Goal: Transaction & Acquisition: Purchase product/service

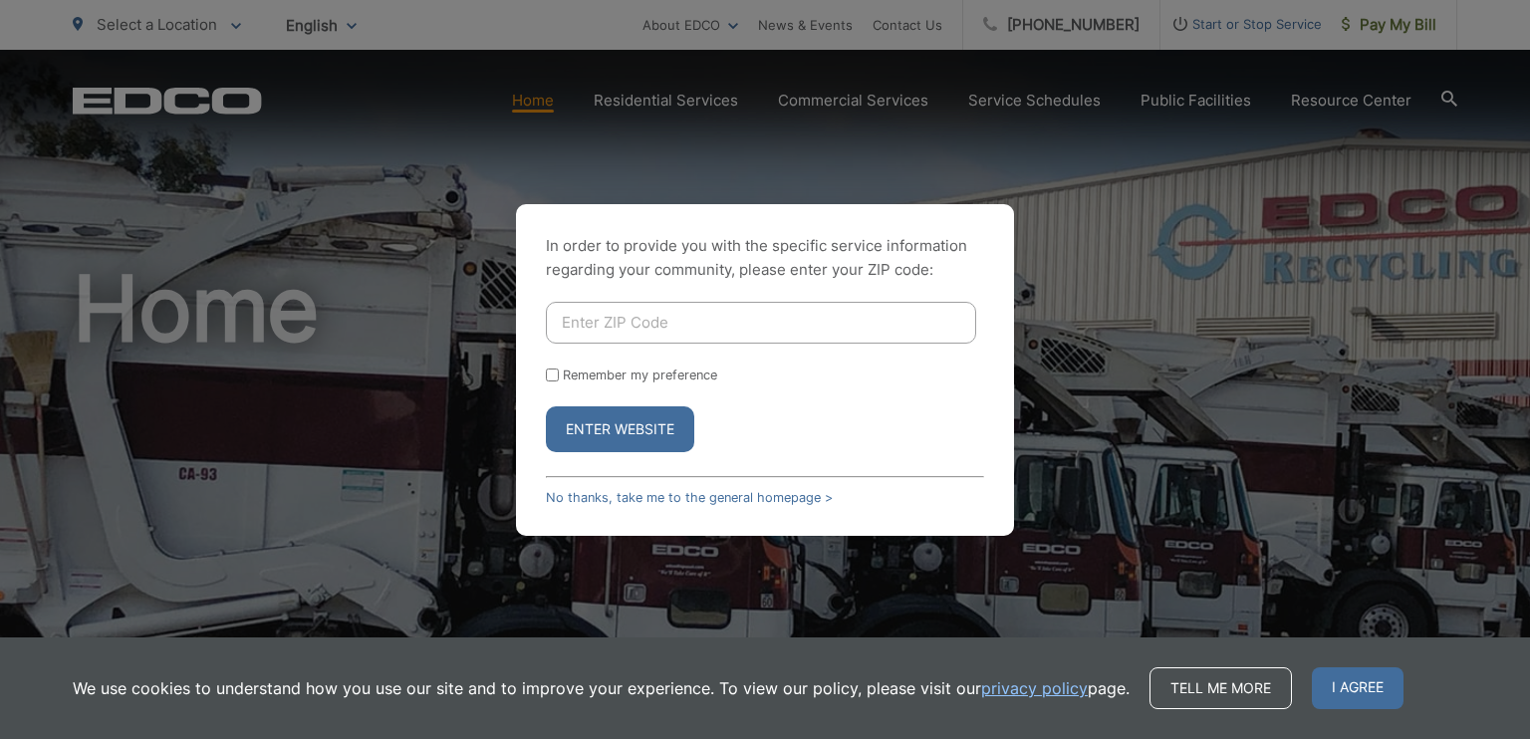
click at [622, 336] on input "Enter ZIP Code" at bounding box center [761, 323] width 430 height 42
type input "92078"
click at [641, 444] on button "Enter Website" at bounding box center [620, 429] width 148 height 46
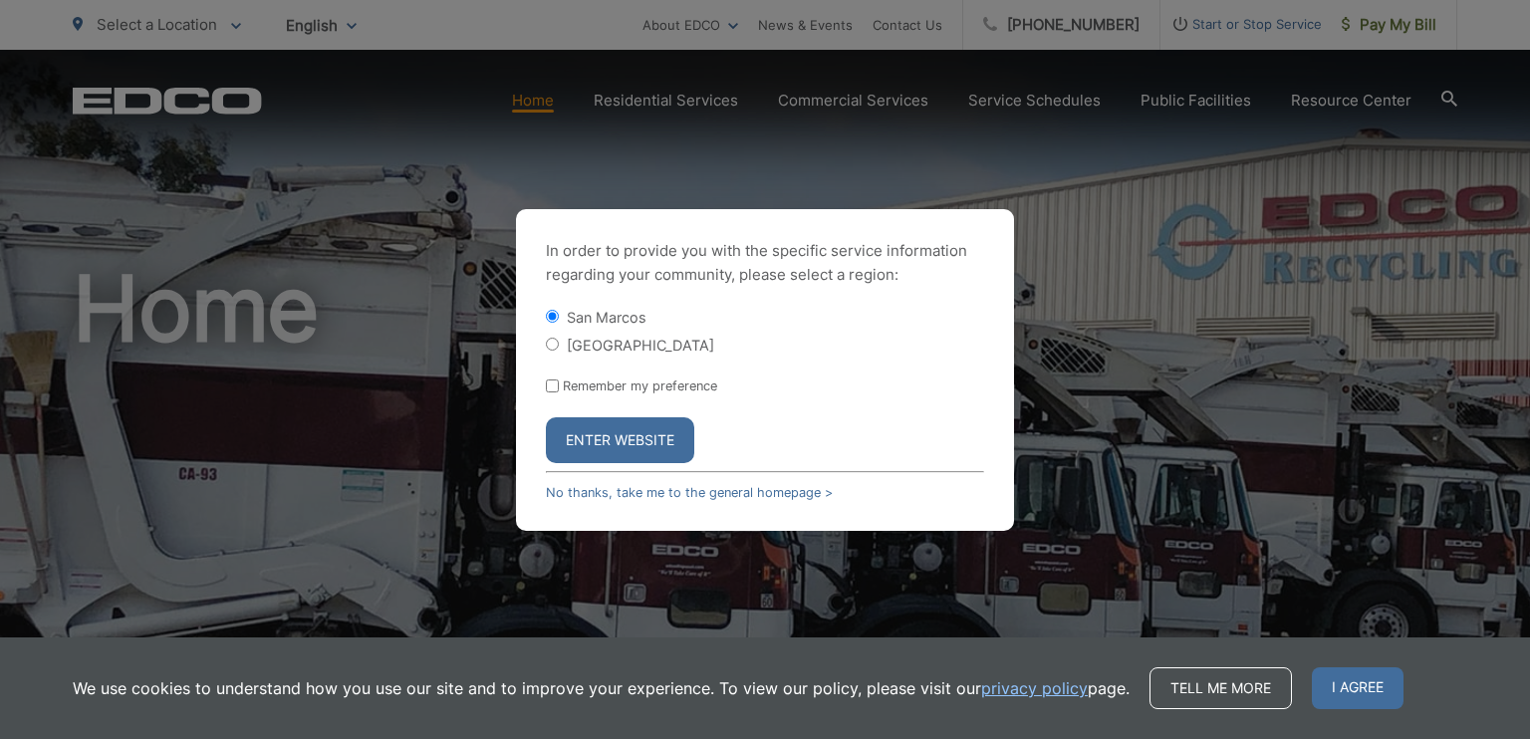
click at [555, 340] on input "[GEOGRAPHIC_DATA]" at bounding box center [552, 344] width 13 height 13
radio input "true"
click at [649, 435] on button "Enter Website" at bounding box center [620, 440] width 148 height 46
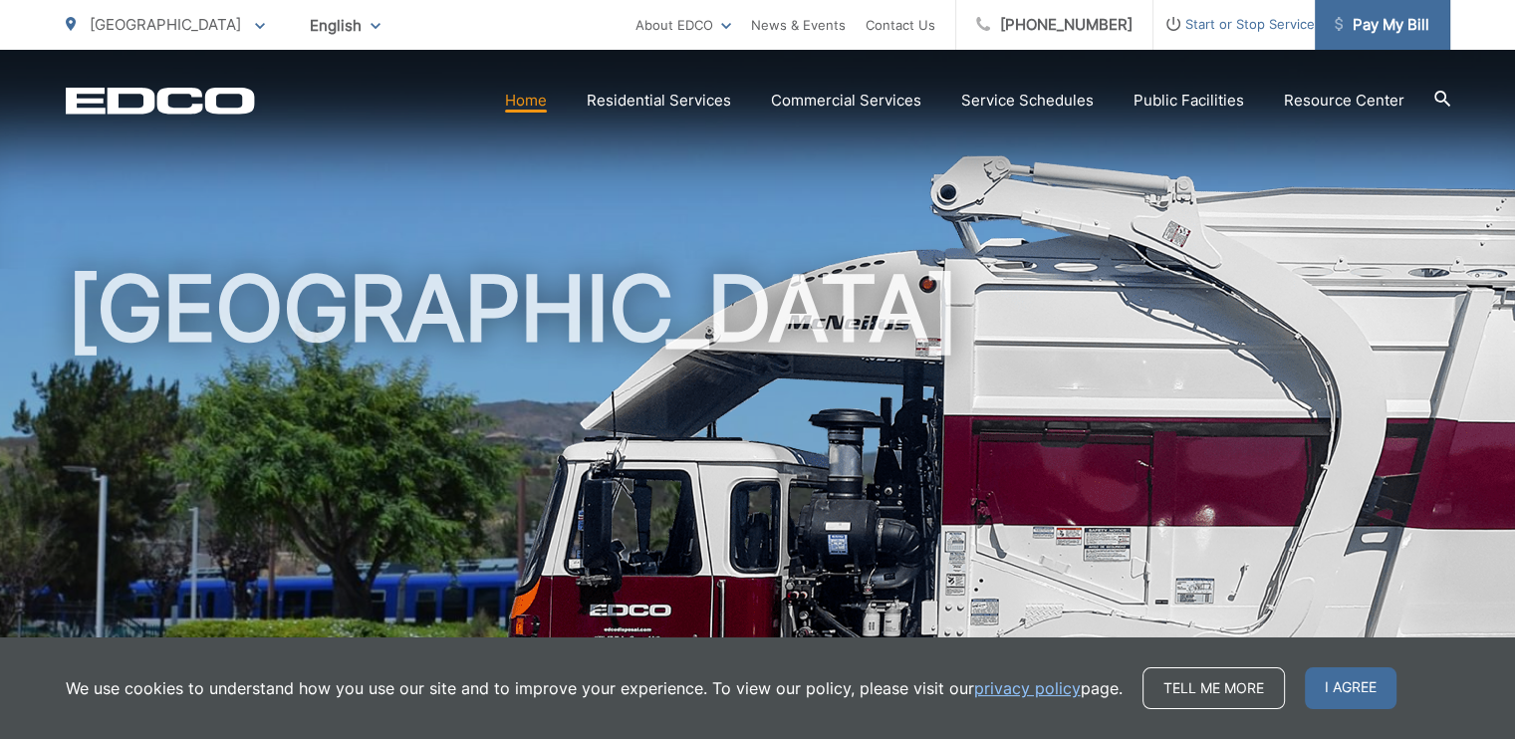
click at [1392, 21] on span "Pay My Bill" at bounding box center [1382, 25] width 95 height 24
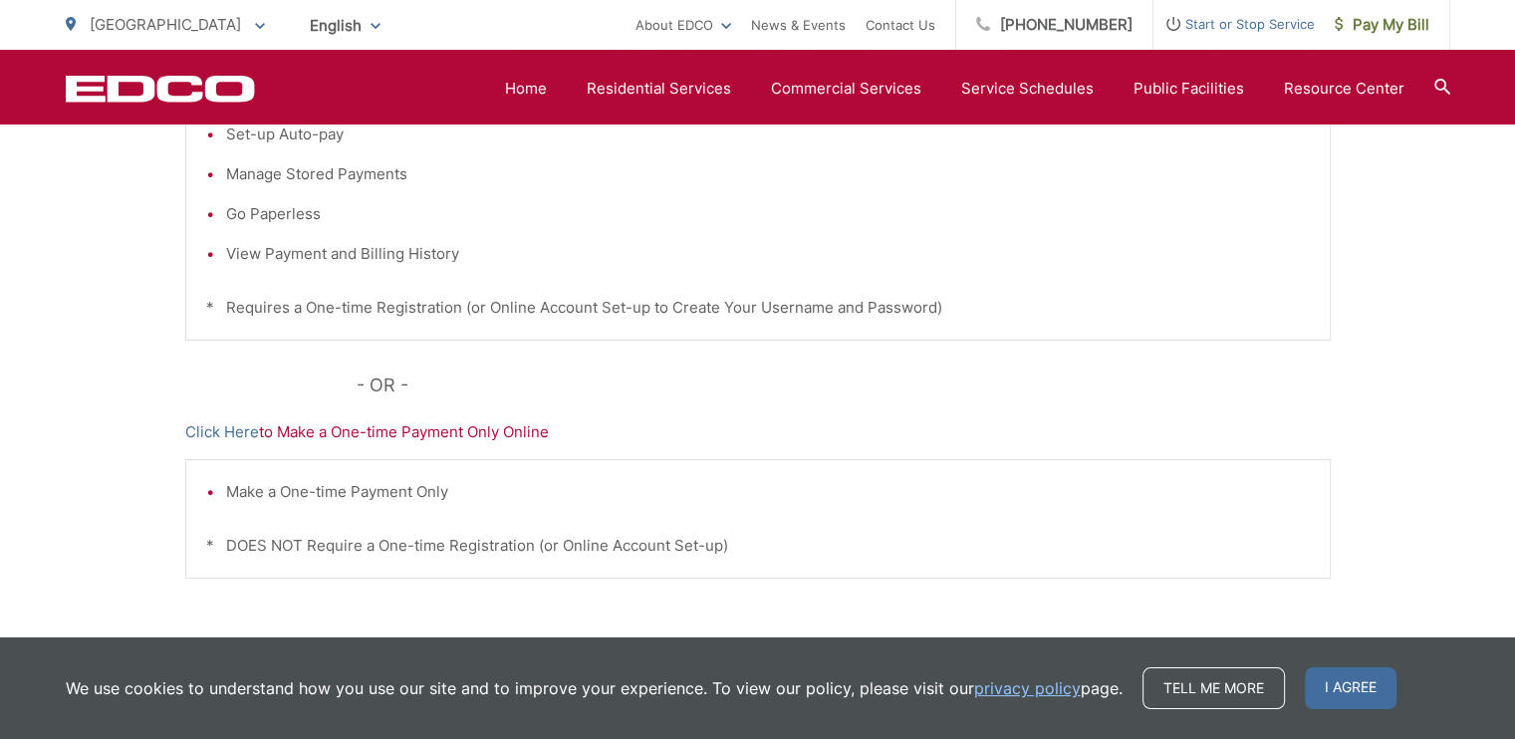
scroll to position [598, 0]
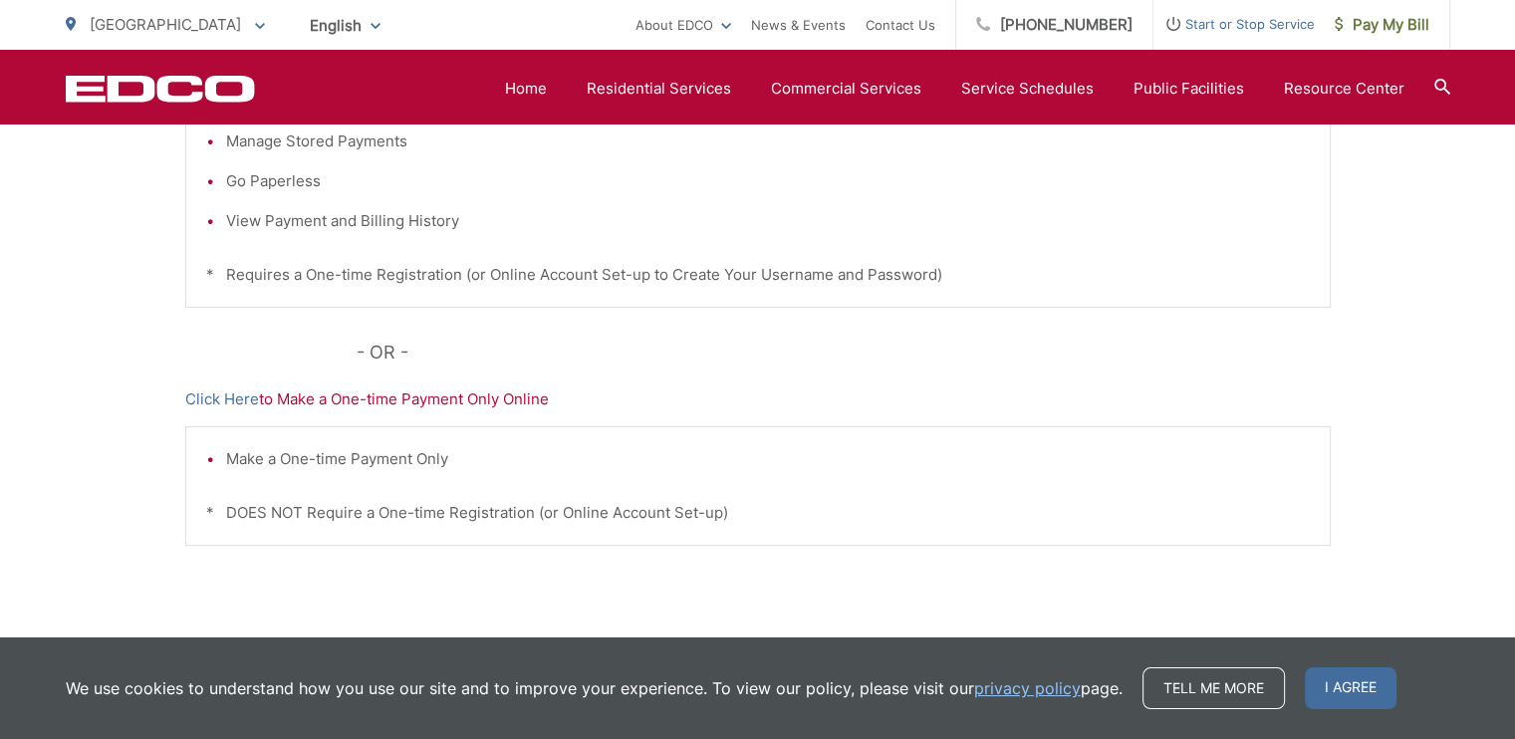
click at [424, 402] on p "Click Here to Make a One-time Payment Only Online" at bounding box center [758, 400] width 1146 height 24
click at [239, 403] on link "Click Here" at bounding box center [222, 400] width 74 height 24
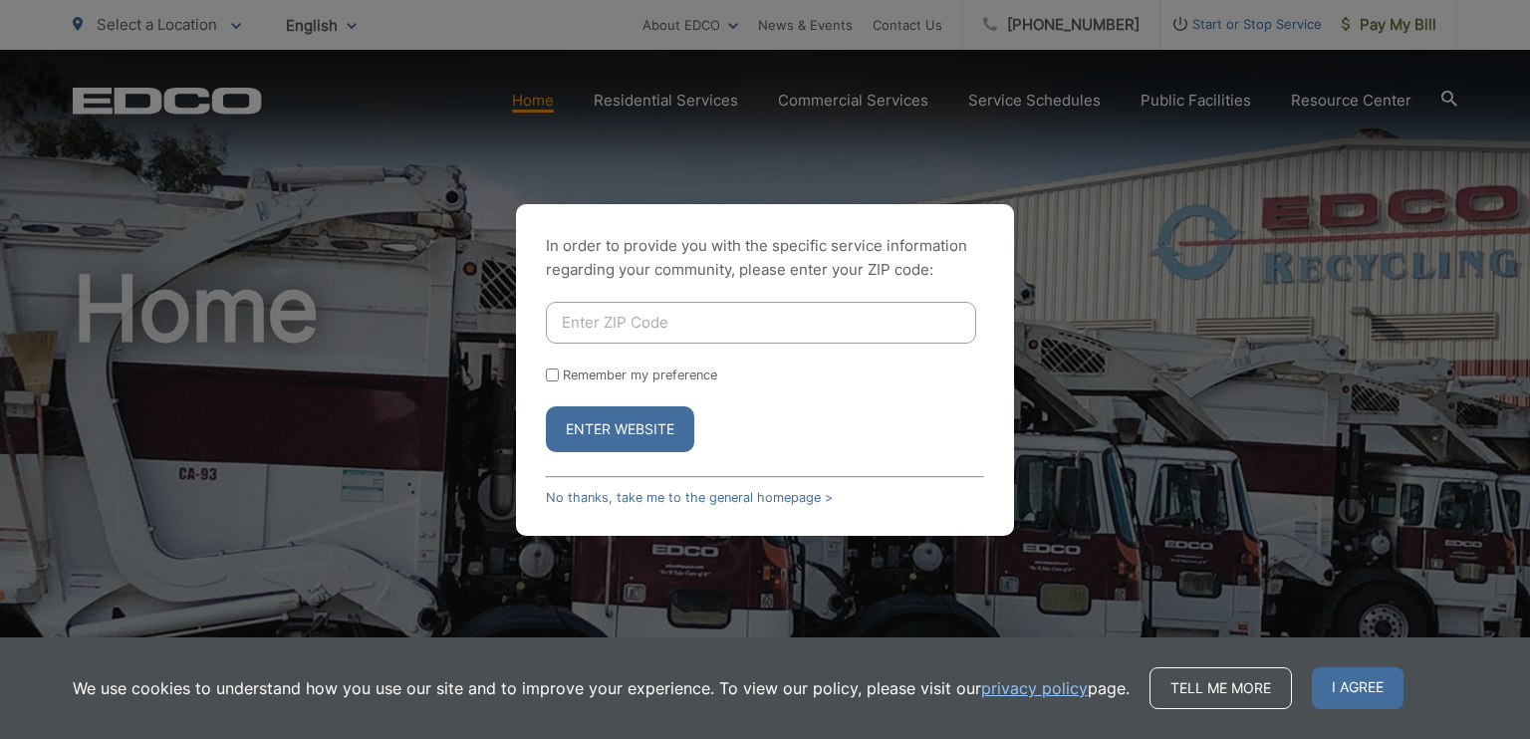
click at [584, 323] on input "Enter ZIP Code" at bounding box center [761, 323] width 430 height 42
type input "92078"
click at [574, 423] on button "Enter Website" at bounding box center [620, 429] width 148 height 46
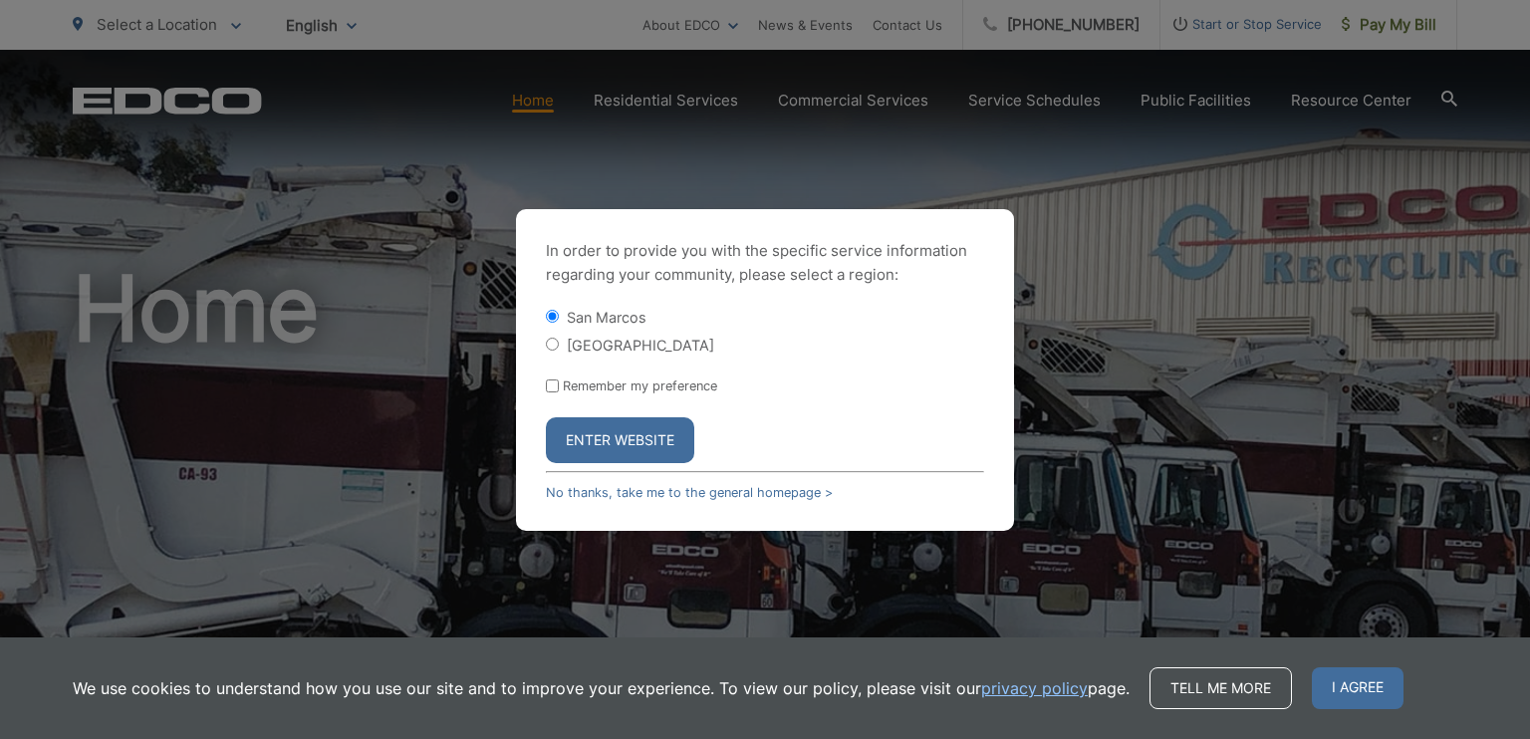
click at [553, 348] on input "[GEOGRAPHIC_DATA]" at bounding box center [552, 344] width 13 height 13
radio input "true"
click at [572, 446] on button "Enter Website" at bounding box center [620, 440] width 148 height 46
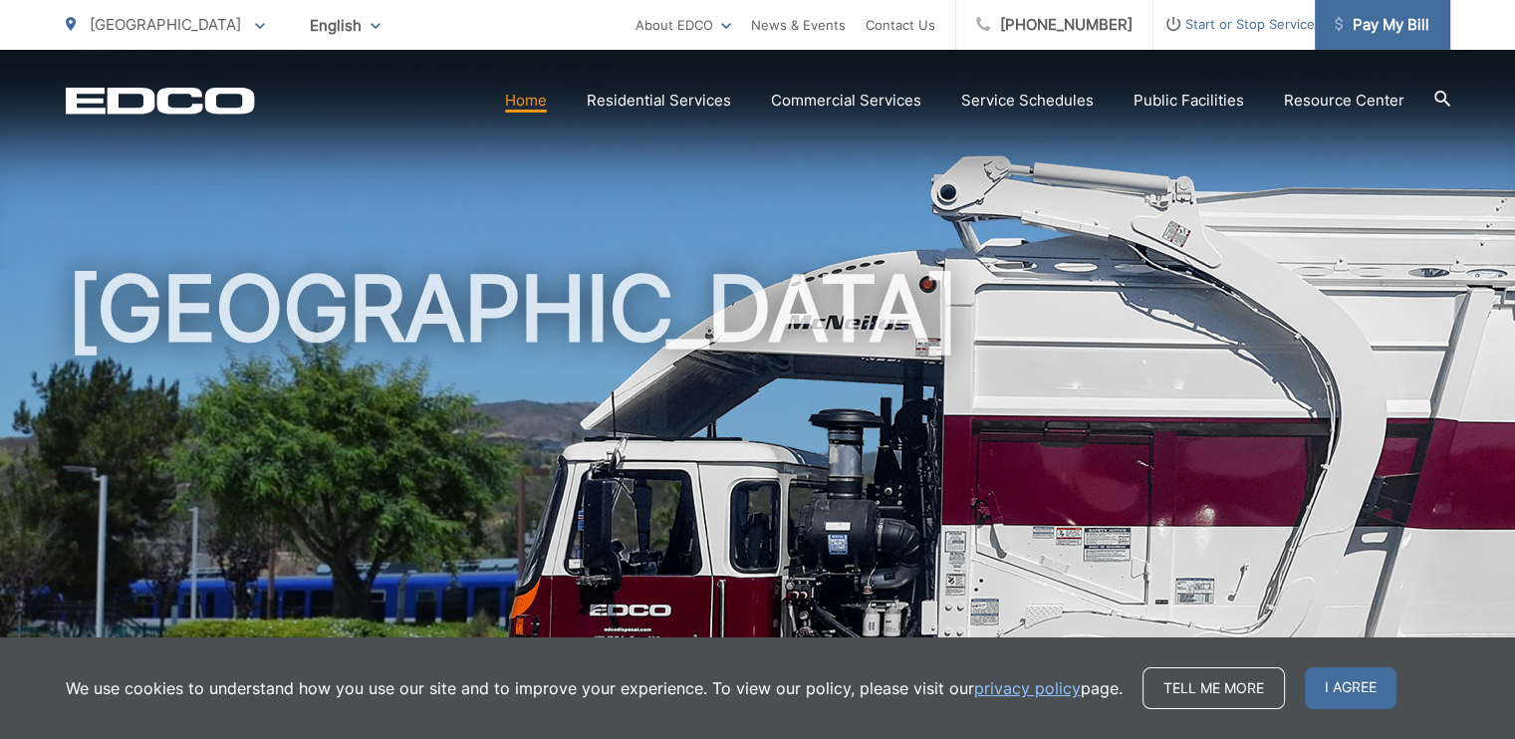
click at [1364, 13] on span "Pay My Bill" at bounding box center [1382, 25] width 95 height 24
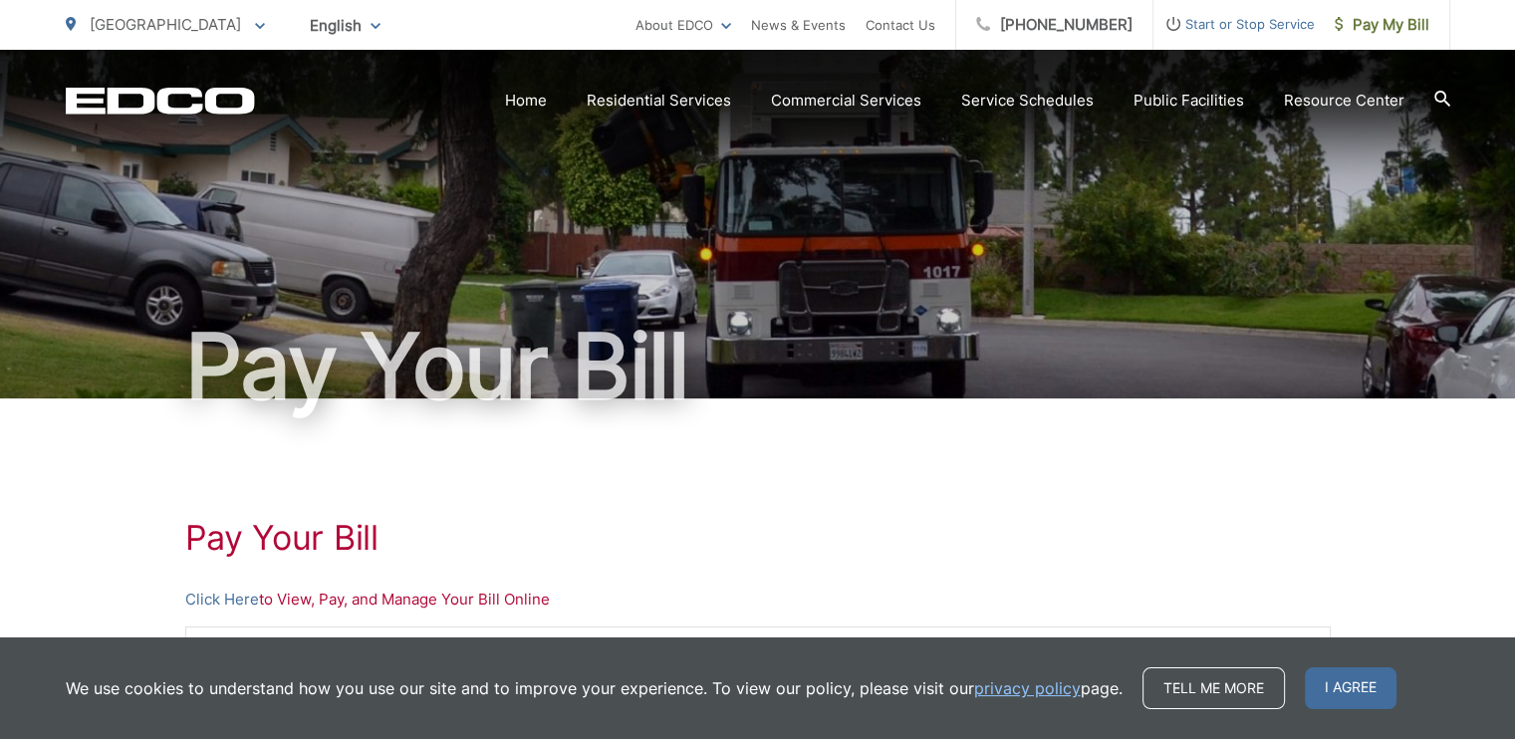
click at [343, 603] on p "Click Here to View, Pay, and Manage Your Bill Online" at bounding box center [758, 600] width 1146 height 24
click at [198, 599] on link "Click Here" at bounding box center [222, 600] width 74 height 24
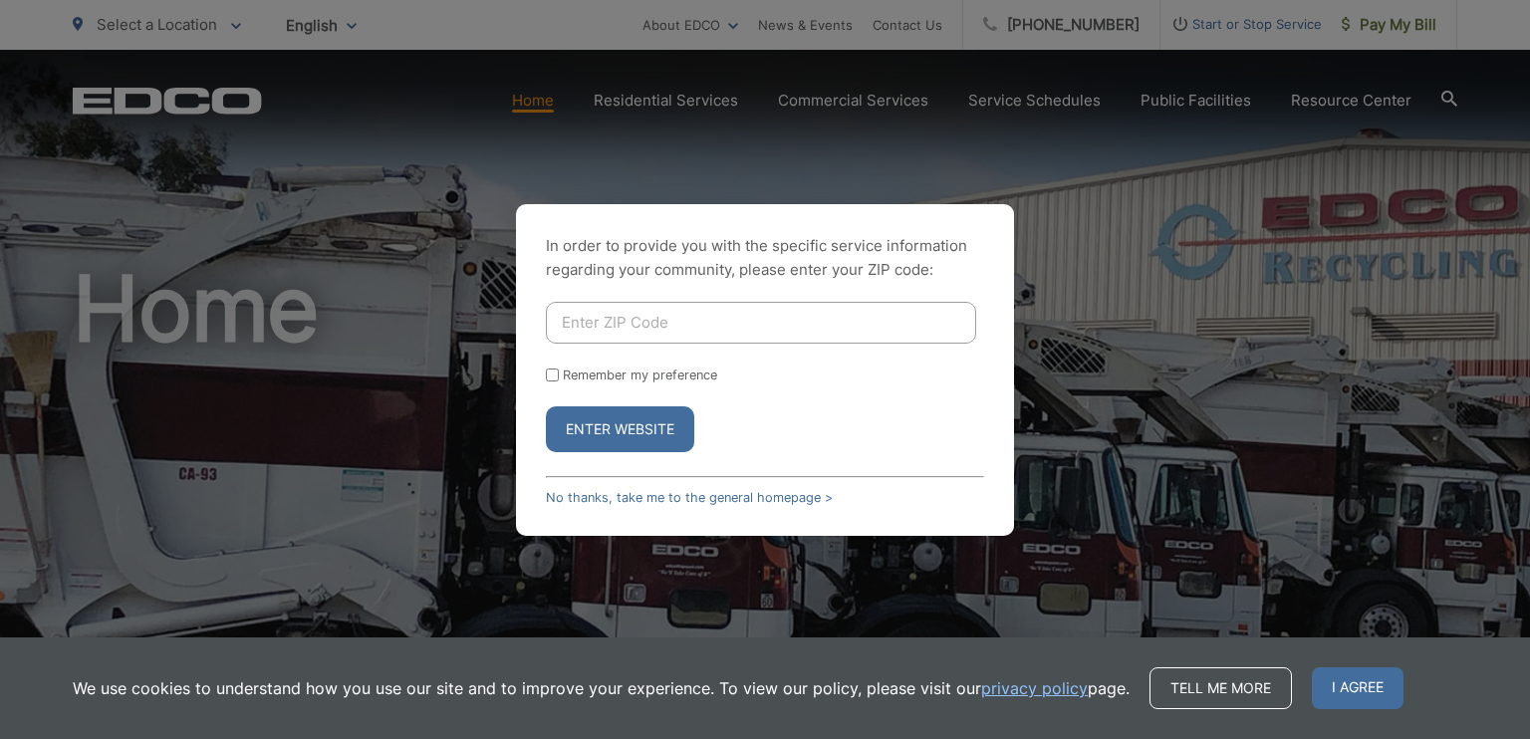
click at [666, 312] on input "Enter ZIP Code" at bounding box center [761, 323] width 430 height 42
type input "92078"
click at [665, 423] on button "Enter Website" at bounding box center [620, 429] width 148 height 46
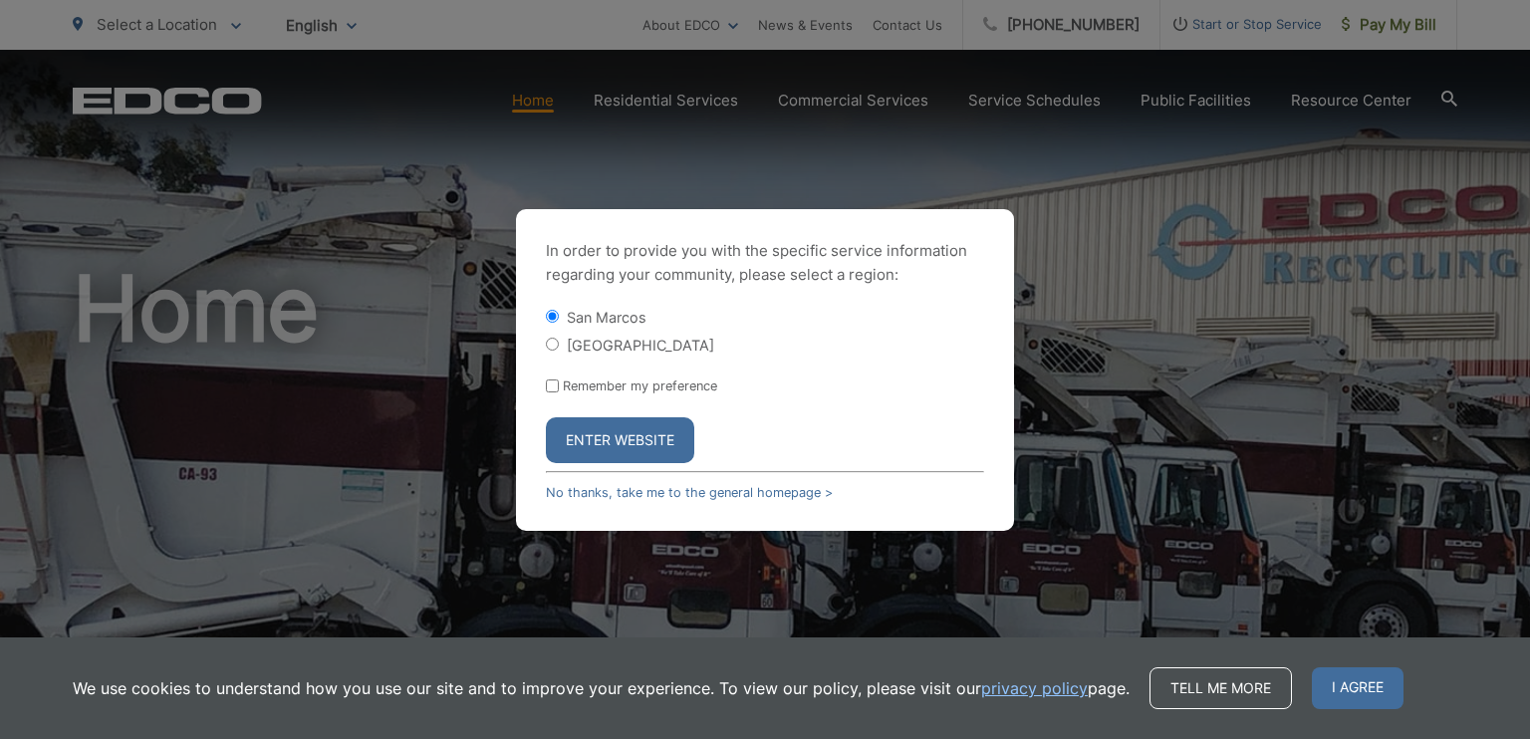
click at [551, 341] on input "[GEOGRAPHIC_DATA]" at bounding box center [552, 344] width 13 height 13
radio input "true"
click at [641, 434] on button "Enter Website" at bounding box center [620, 440] width 148 height 46
